Goal: Transaction & Acquisition: Purchase product/service

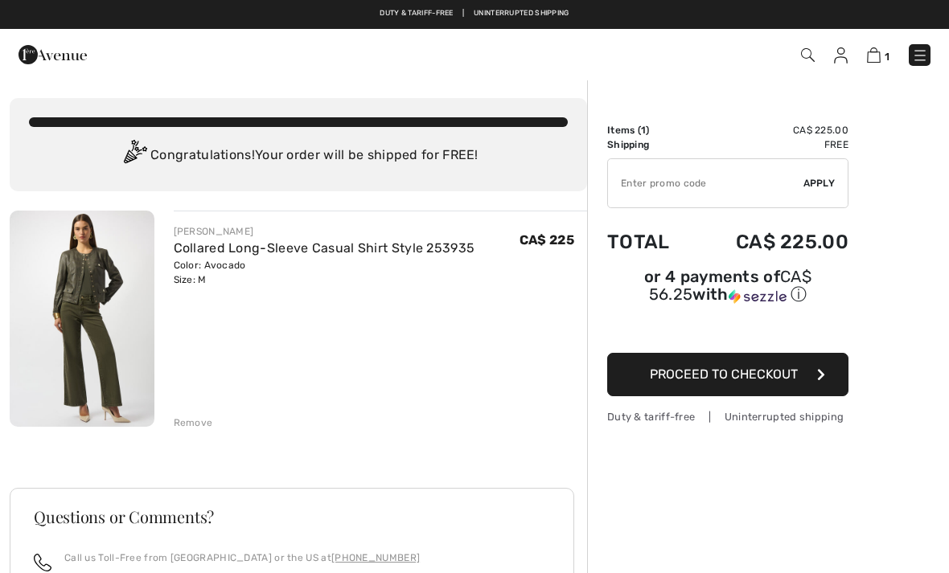
click at [822, 376] on icon "button" at bounding box center [821, 374] width 8 height 13
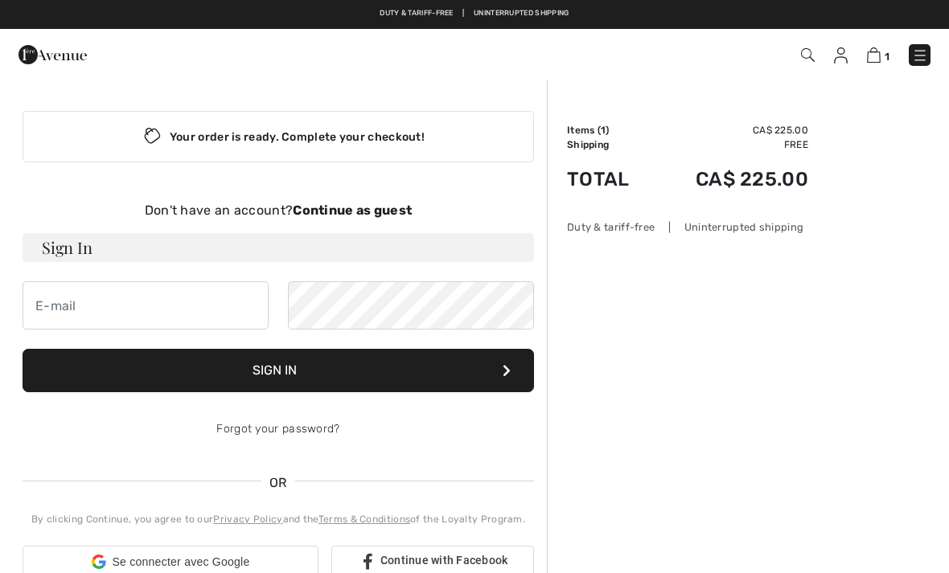
checkbox input "true"
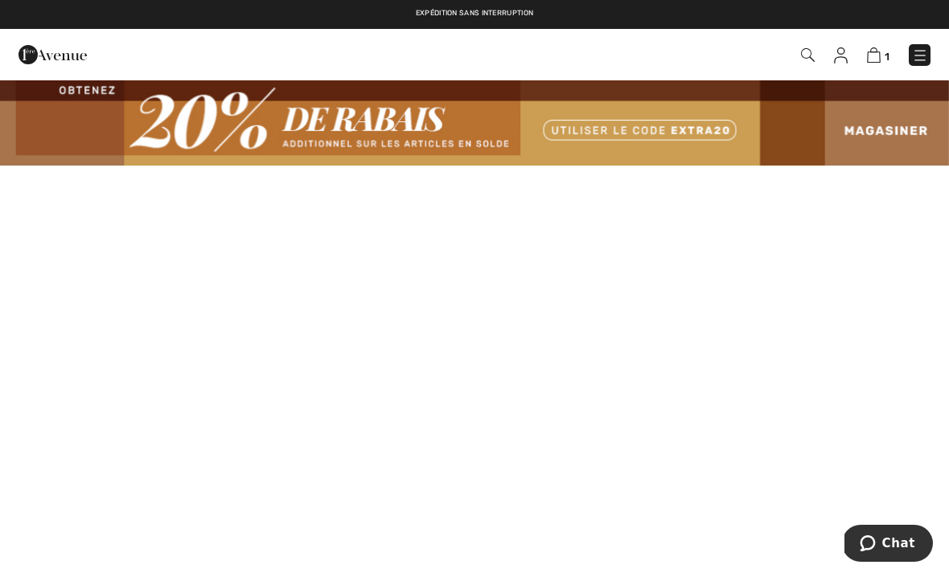
click at [861, 52] on span "1" at bounding box center [670, 55] width 522 height 22
click at [874, 55] on img at bounding box center [874, 54] width 14 height 15
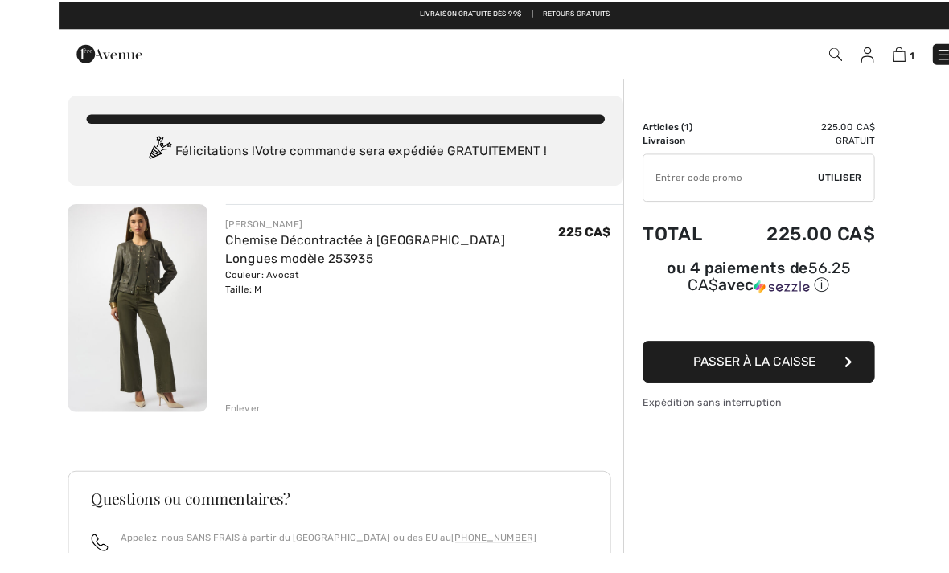
scroll to position [13, 0]
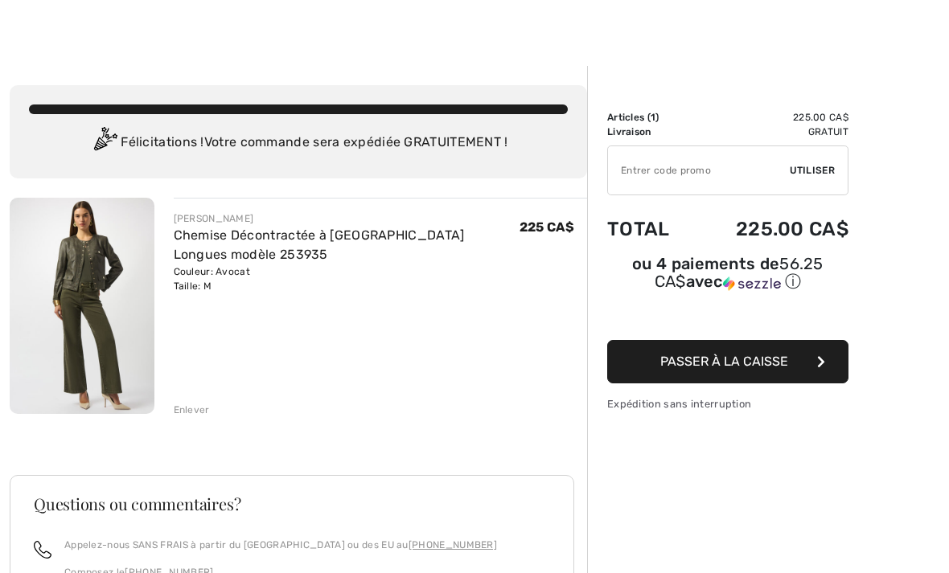
click at [820, 368] on icon "button" at bounding box center [821, 362] width 8 height 13
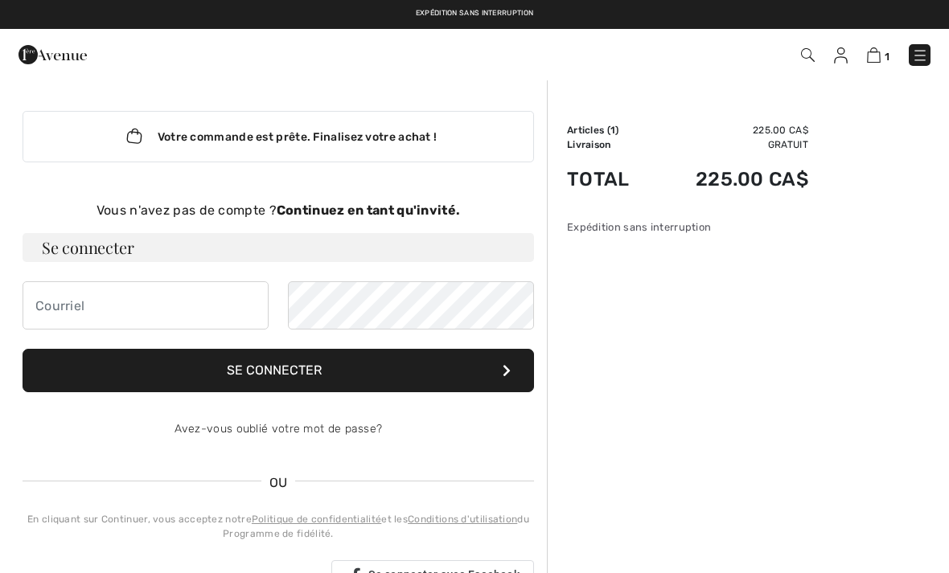
click at [335, 220] on div "Vous n'avez pas de compte ? Continuez en tant qu'invité." at bounding box center [279, 210] width 512 height 19
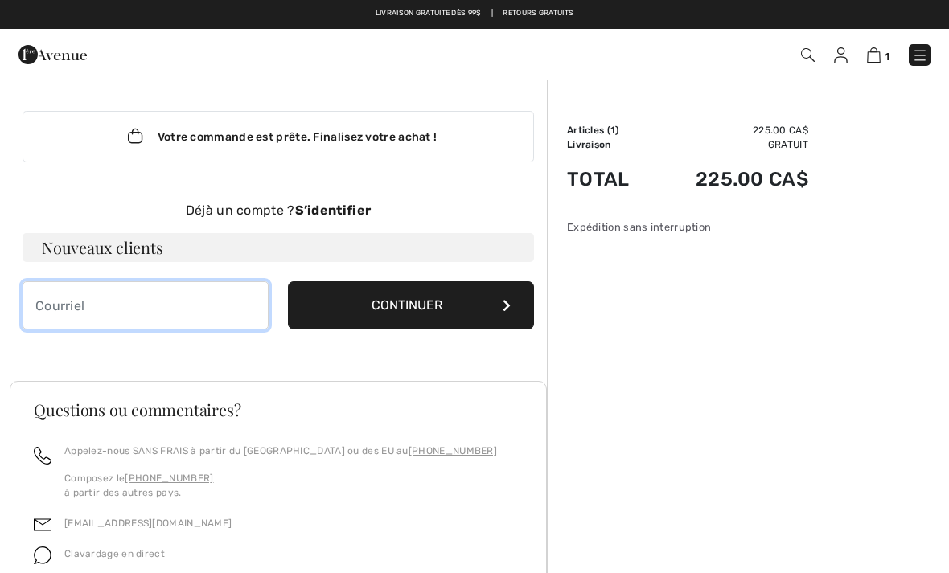
click at [64, 307] on input "email" at bounding box center [146, 306] width 246 height 48
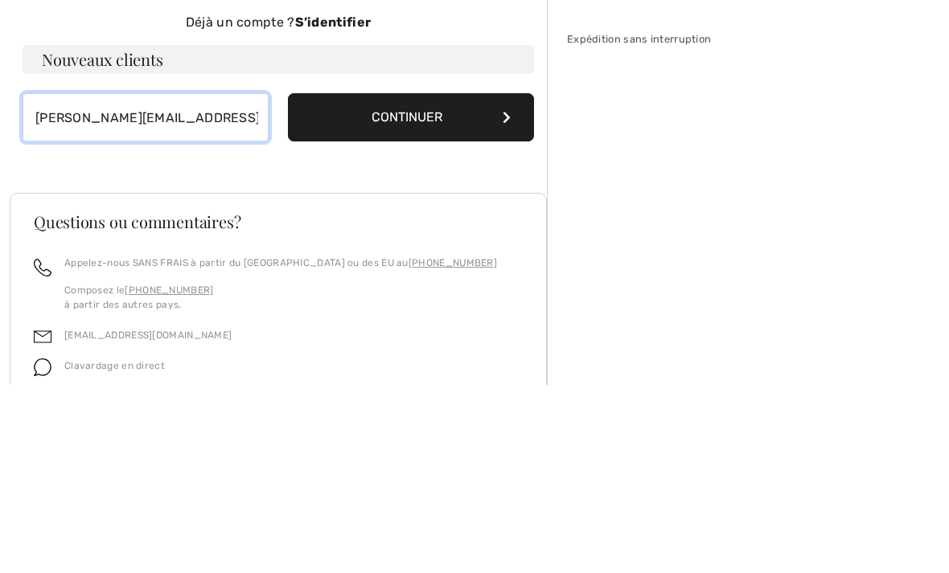
type input "elaine.roy@sympatico.ca"
click at [518, 282] on button "Continuer" at bounding box center [411, 306] width 246 height 48
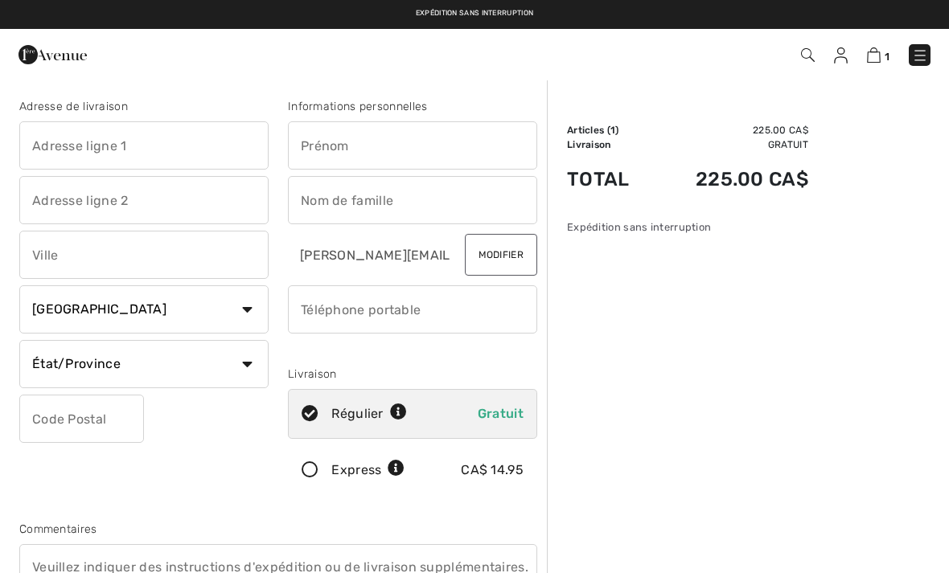
click at [72, 146] on input "text" at bounding box center [143, 145] width 249 height 48
type input "11380"
type input "Rigaud"
type input "Quebec"
select select "QC"
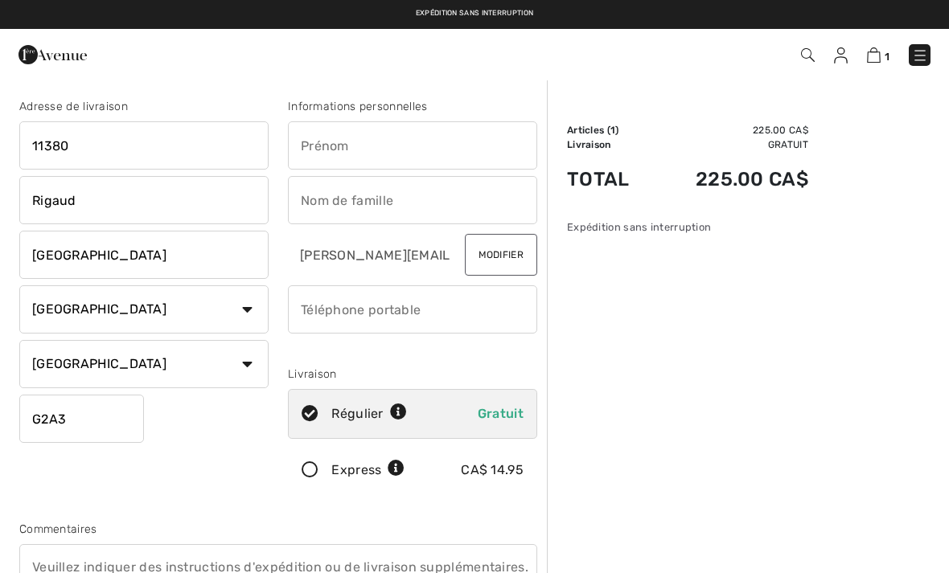
type input "G2A3H4"
click at [327, 142] on input "text" at bounding box center [412, 145] width 249 height 48
type input "Elaine"
type input "Roy"
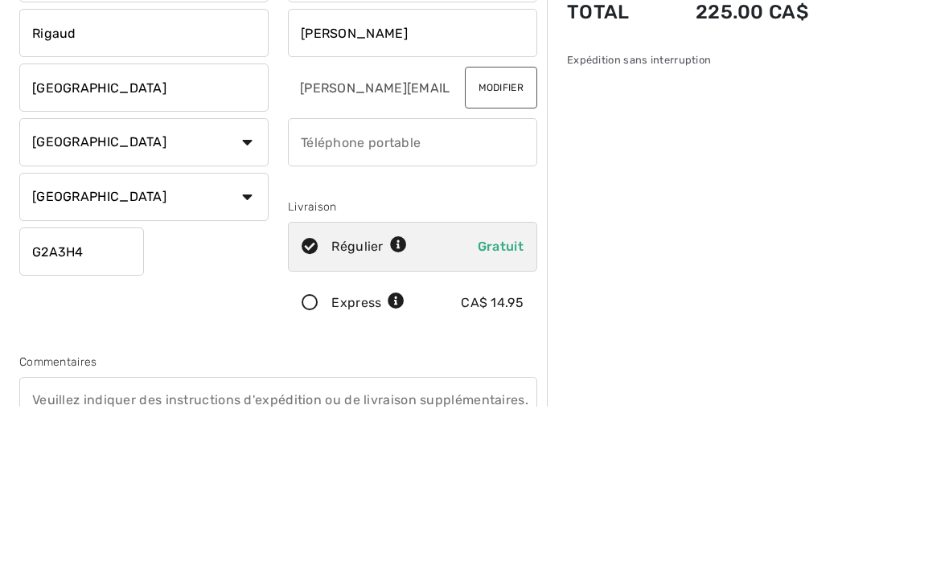
click at [483, 286] on input "phone" at bounding box center [412, 310] width 249 height 48
type input "4185734888"
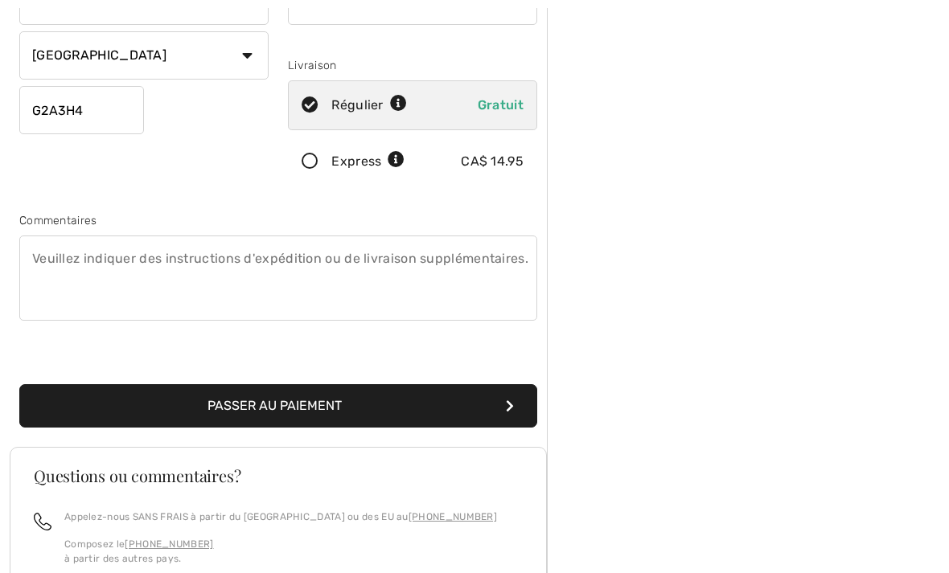
scroll to position [309, 0]
click at [346, 409] on button "Passer au paiement" at bounding box center [278, 405] width 518 height 43
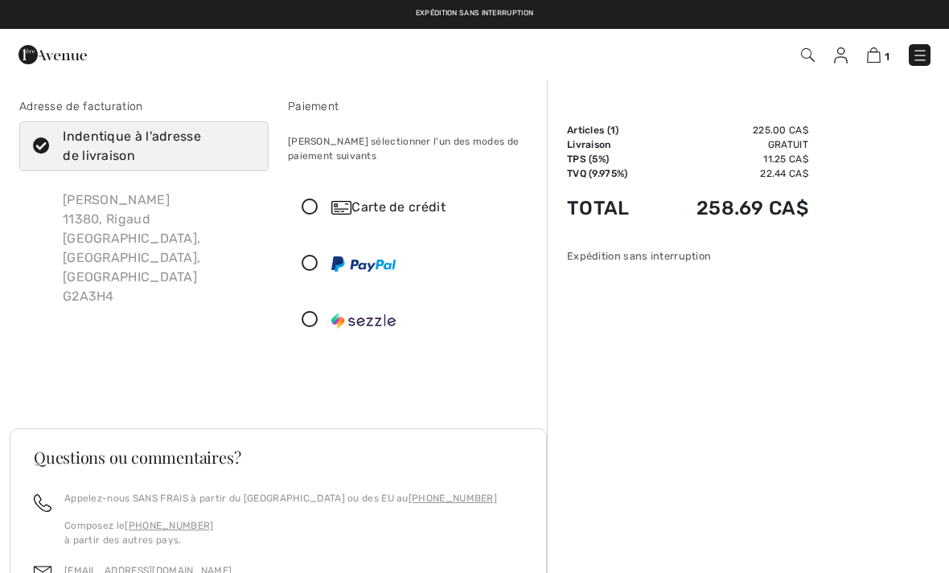
click at [316, 209] on icon at bounding box center [310, 207] width 43 height 17
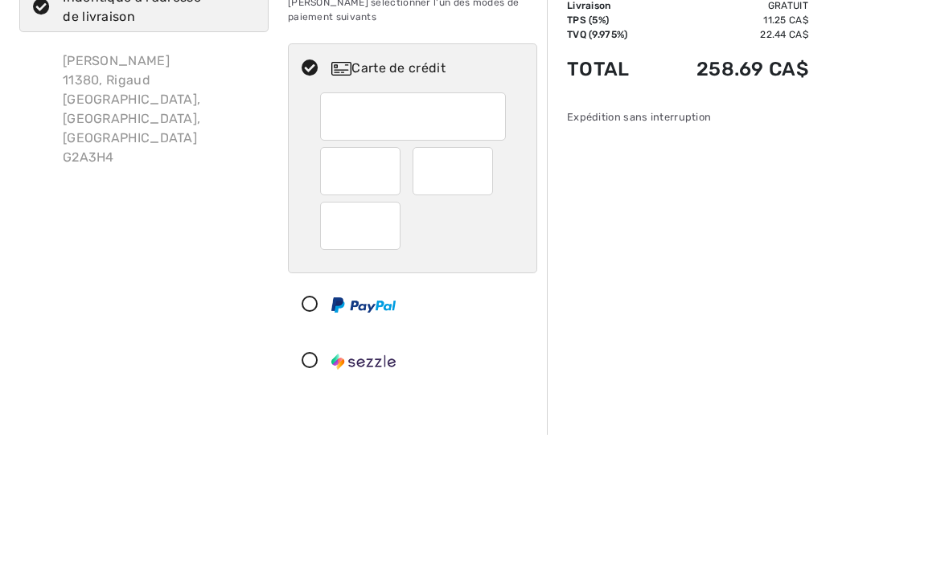
scroll to position [139, 0]
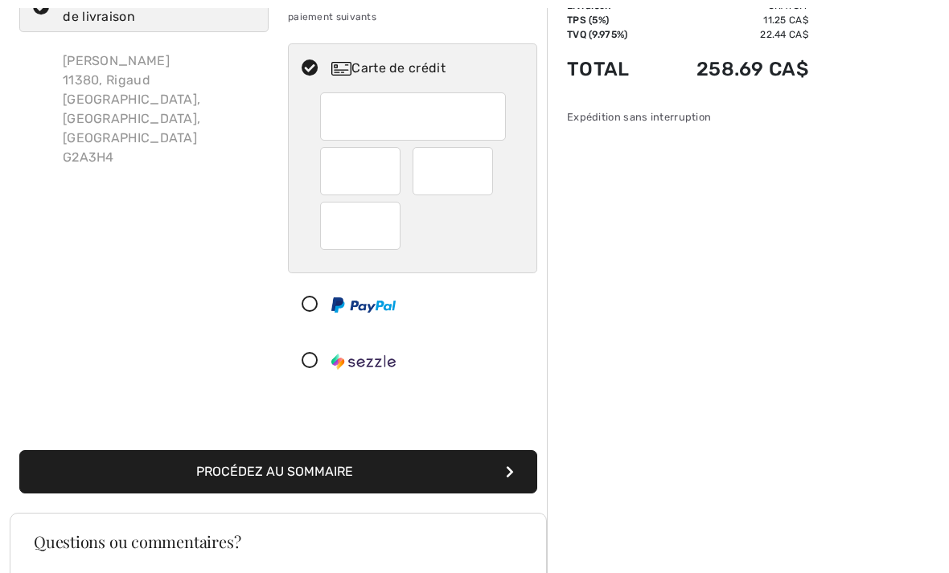
click at [616, 233] on div "Sommaire Description Articles ( 1 ) 225.00 CA$ Code promo 0.00 CA$ Livraison Gr…" at bounding box center [748, 418] width 402 height 956
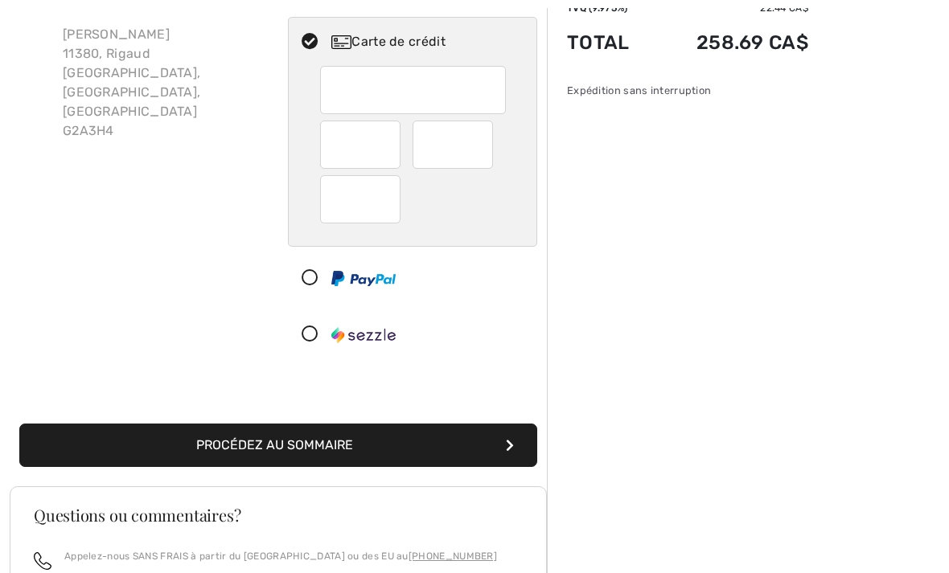
scroll to position [256, 0]
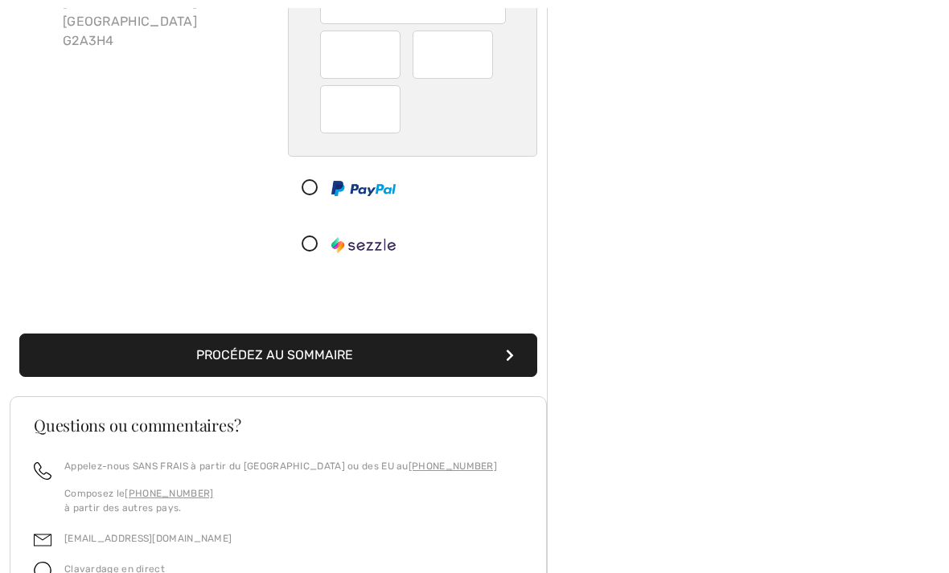
click at [447, 354] on button "Procédez au sommaire" at bounding box center [278, 355] width 518 height 43
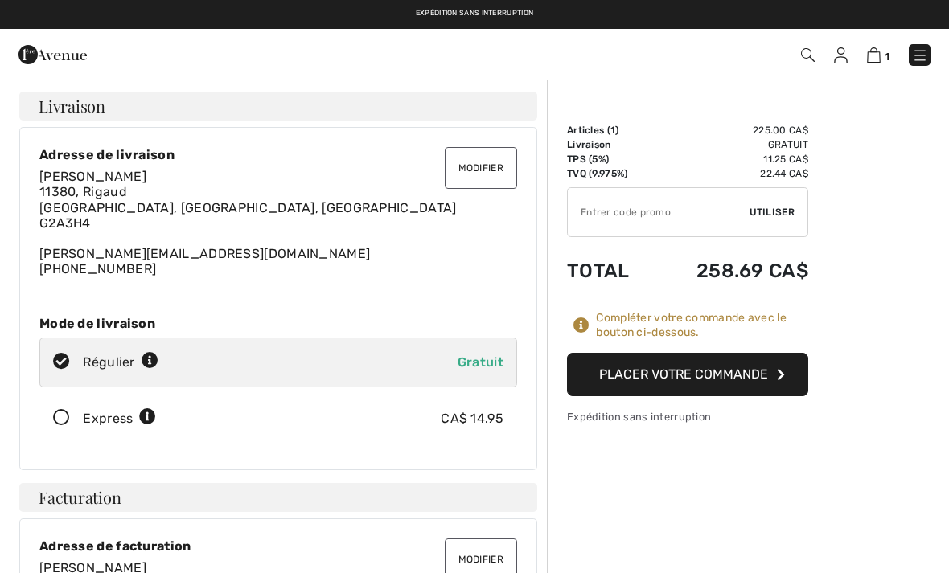
checkbox input "true"
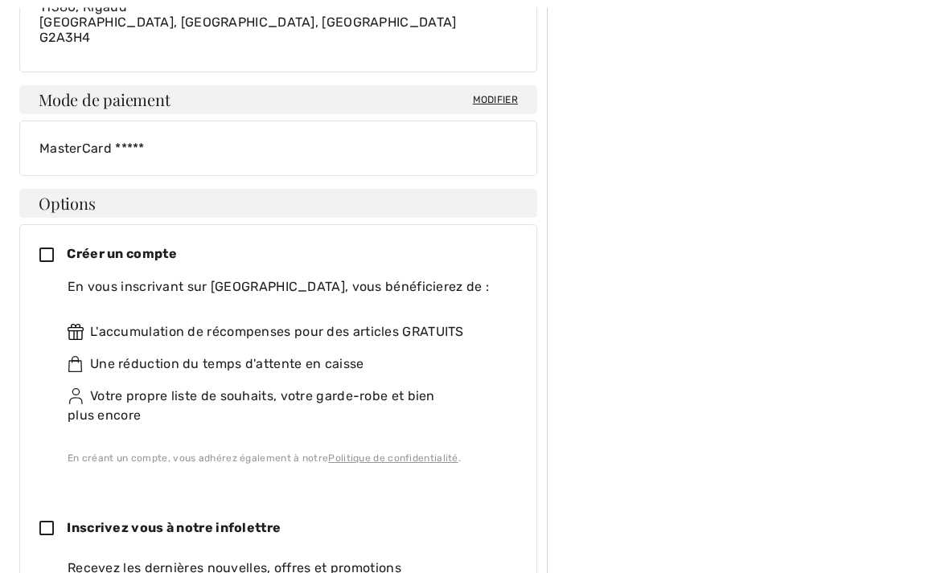
scroll to position [577, 0]
click at [46, 261] on icon at bounding box center [52, 256] width 27 height 17
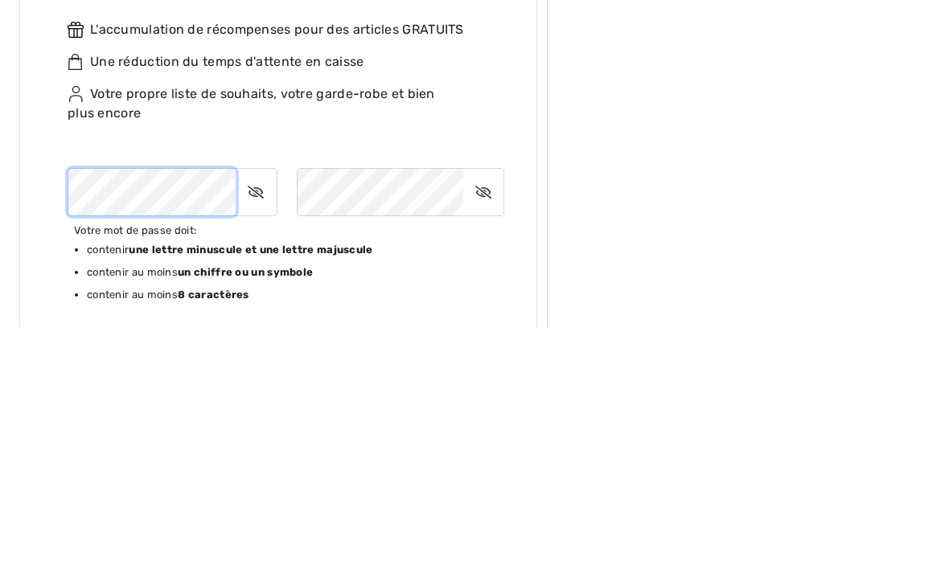
scroll to position [879, 0]
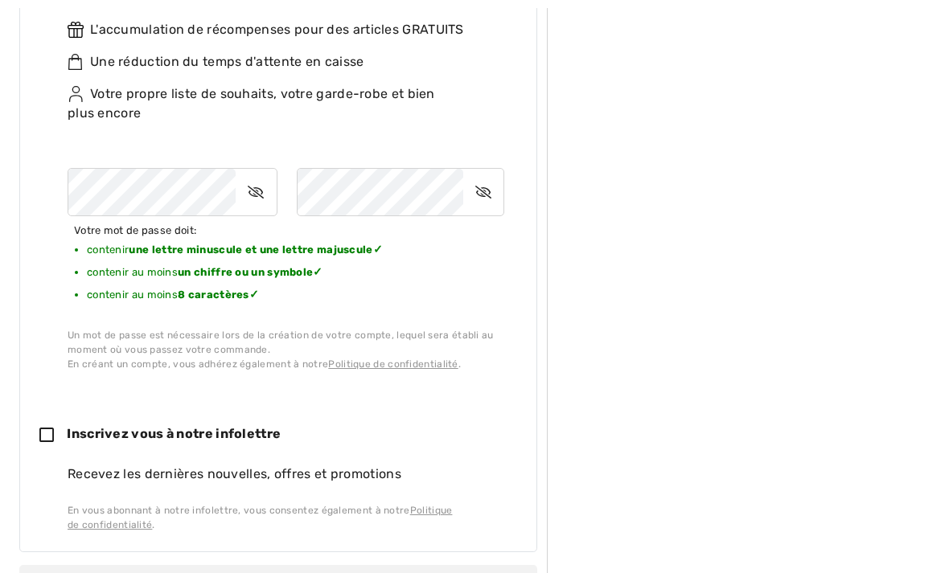
click at [489, 195] on icon at bounding box center [483, 192] width 40 height 37
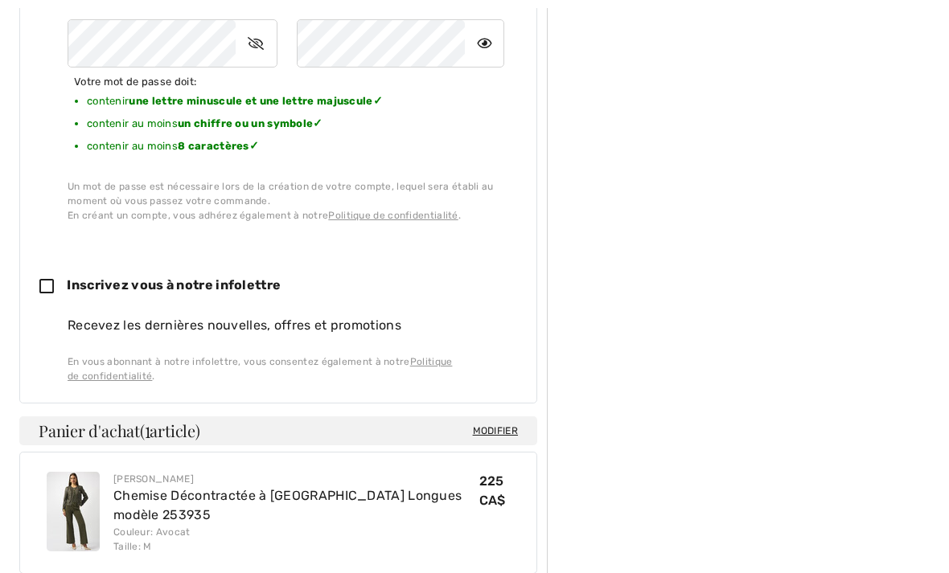
scroll to position [1042, 0]
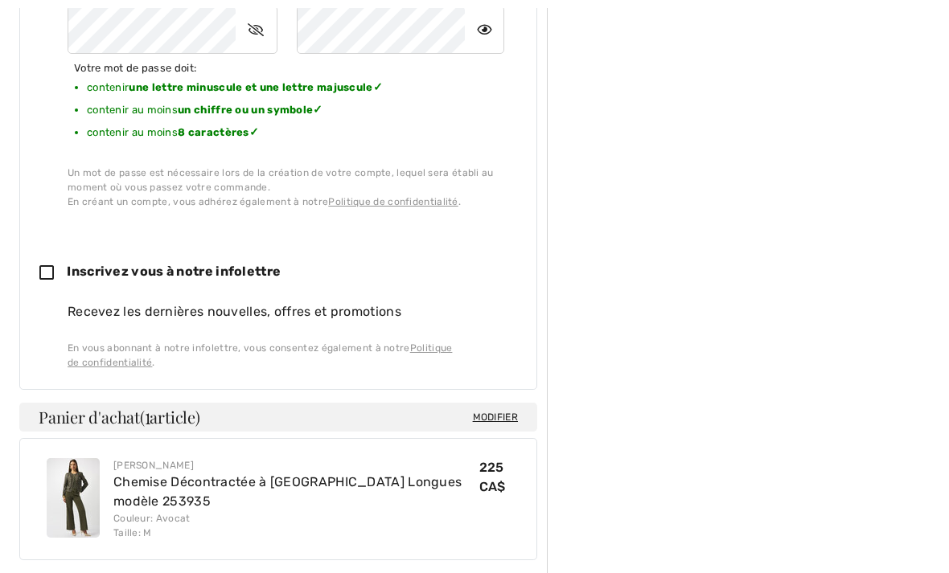
click at [48, 266] on icon at bounding box center [52, 273] width 27 height 17
checkbox input "true"
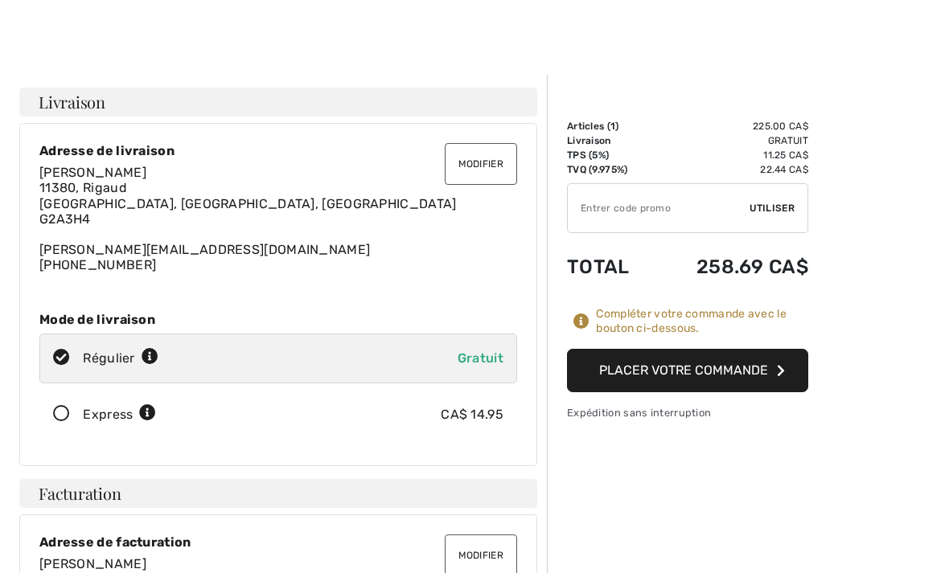
scroll to position [16, 0]
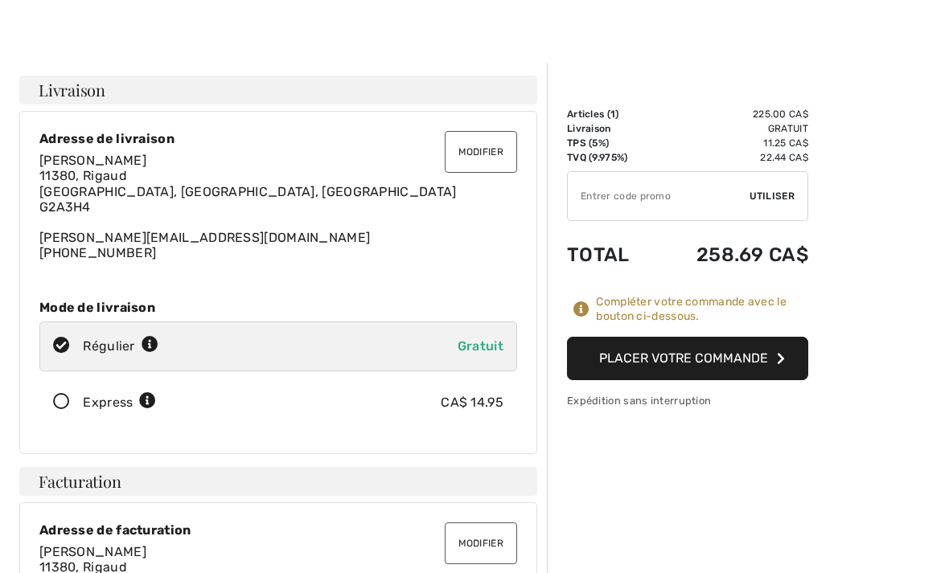
click at [779, 356] on icon "button" at bounding box center [781, 358] width 8 height 13
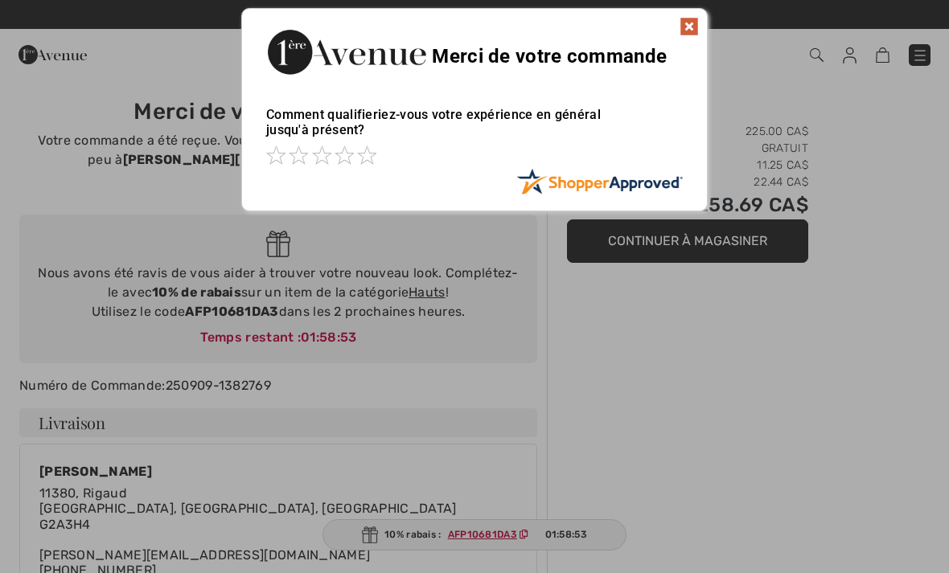
click at [686, 33] on img at bounding box center [689, 26] width 19 height 19
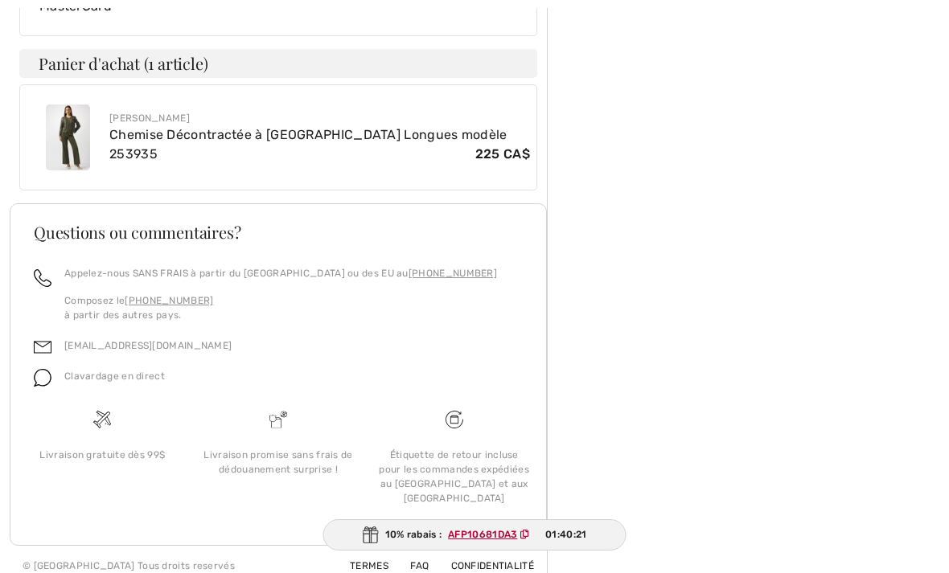
scroll to position [837, 0]
